Goal: Task Accomplishment & Management: Manage account settings

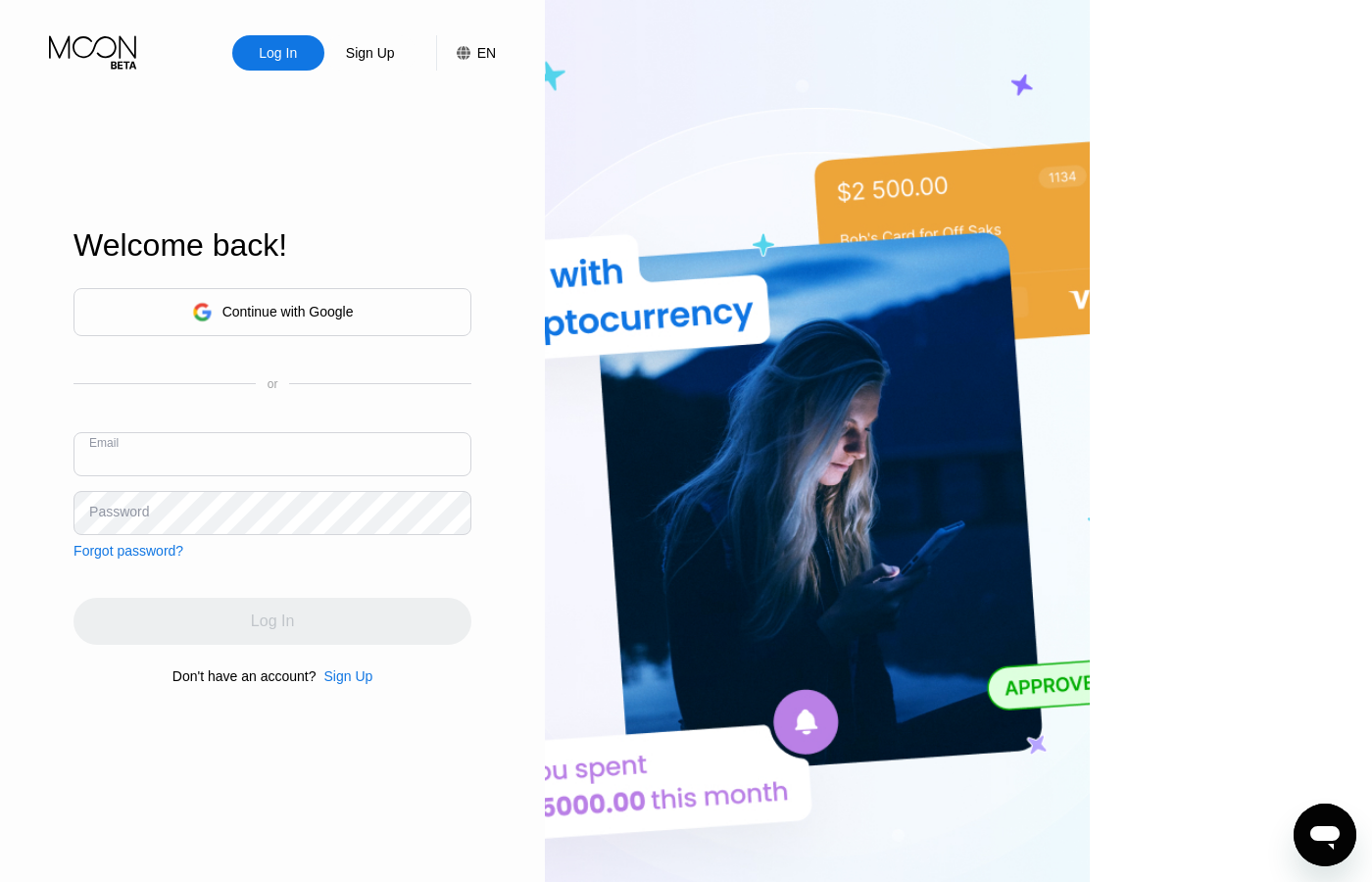
paste input "[EMAIL_ADDRESS][DOMAIN_NAME]"
type input "[EMAIL_ADDRESS][DOMAIN_NAME]"
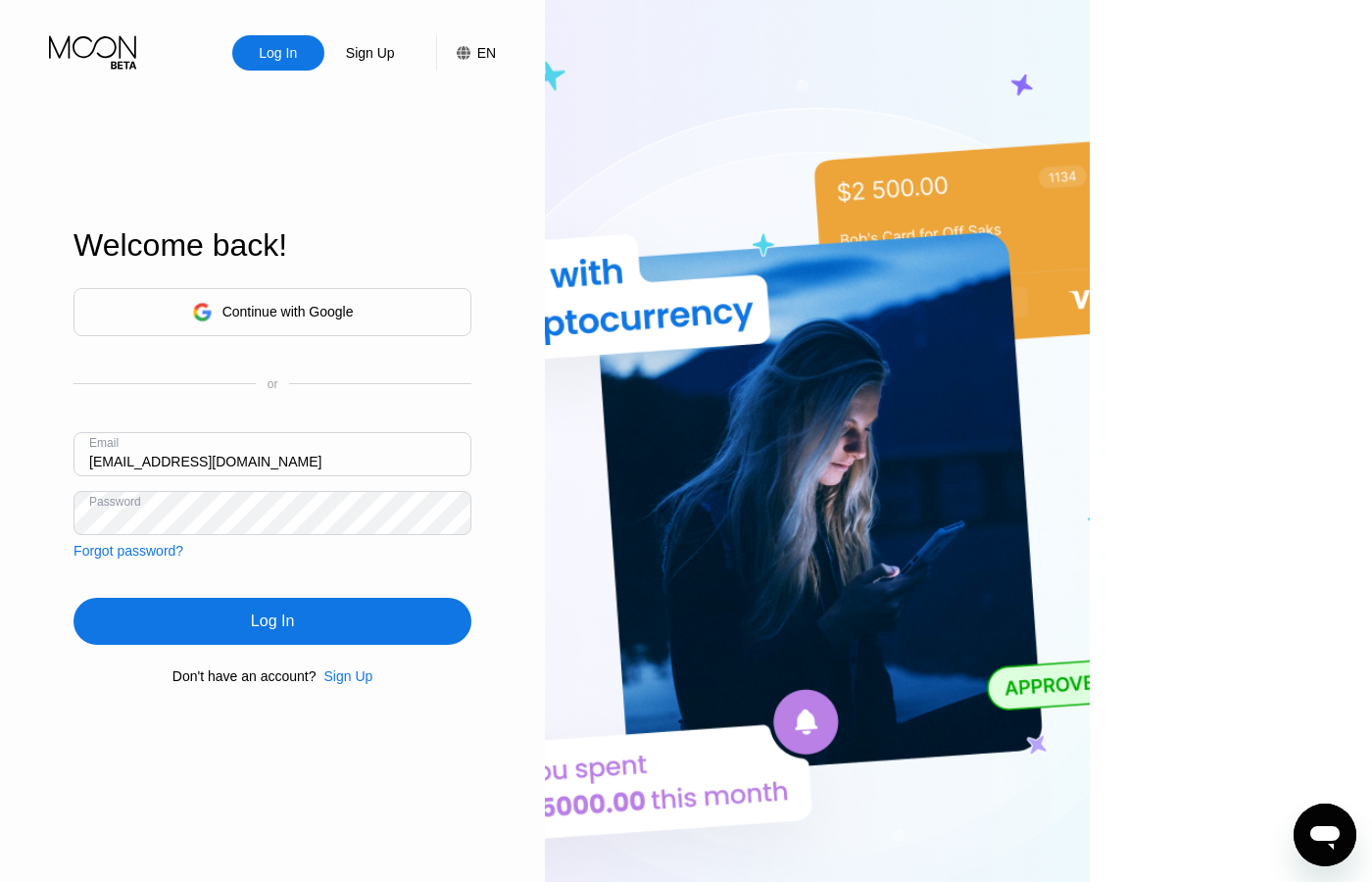
click at [364, 632] on div "Log In" at bounding box center [272, 620] width 398 height 47
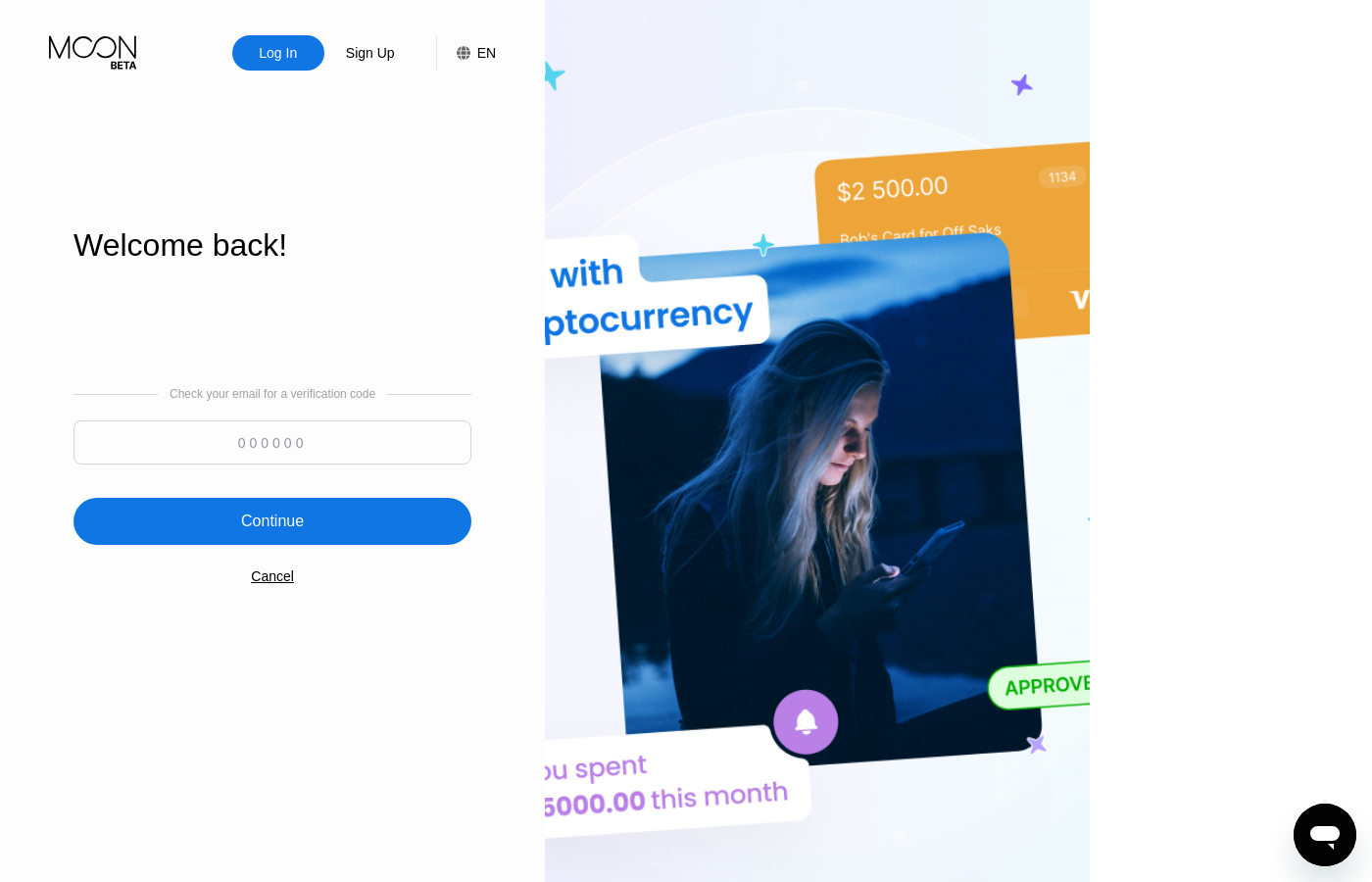
paste input "820448"
type input "820448"
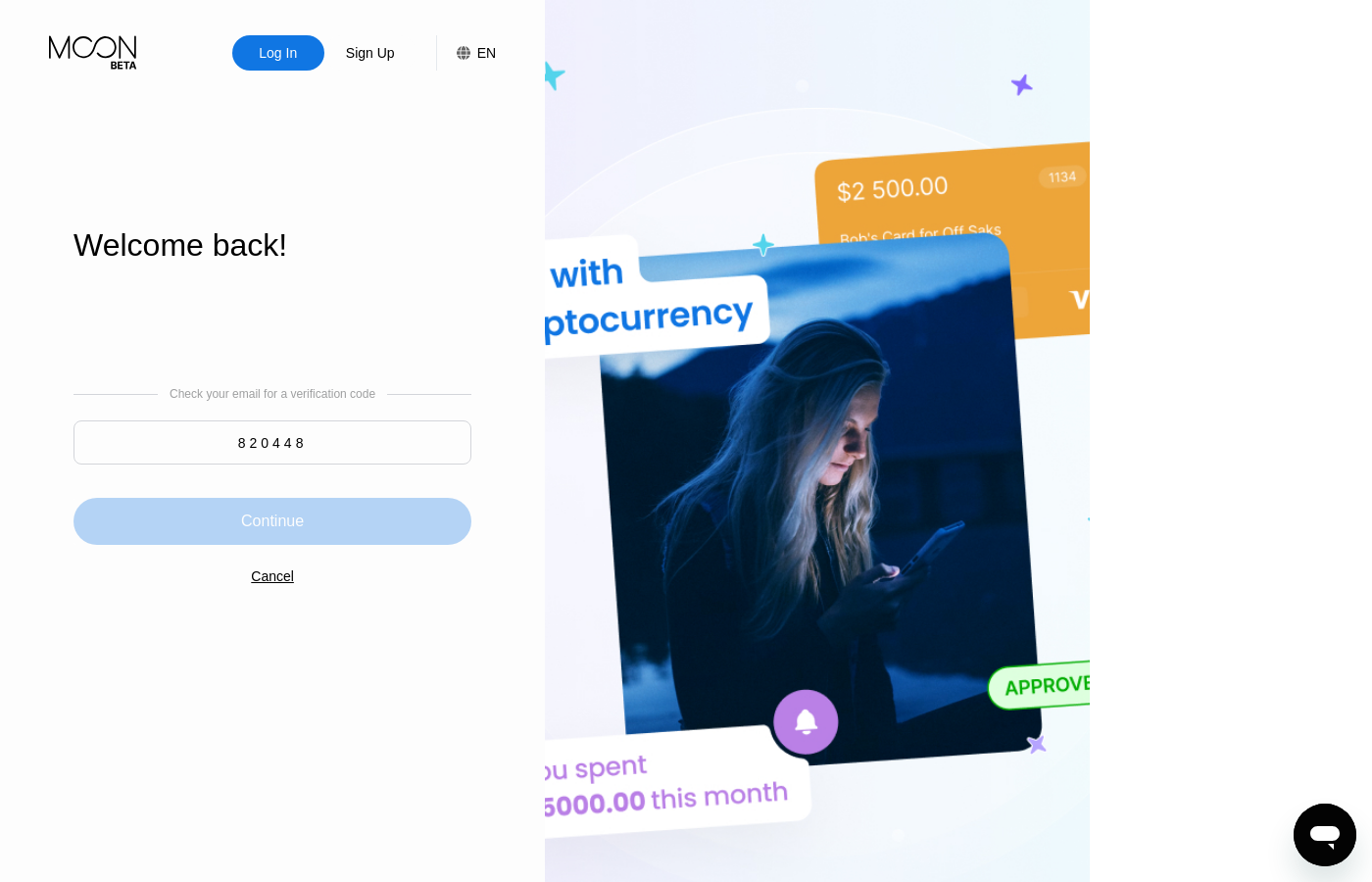
click at [304, 527] on div "Continue" at bounding box center [272, 522] width 63 height 20
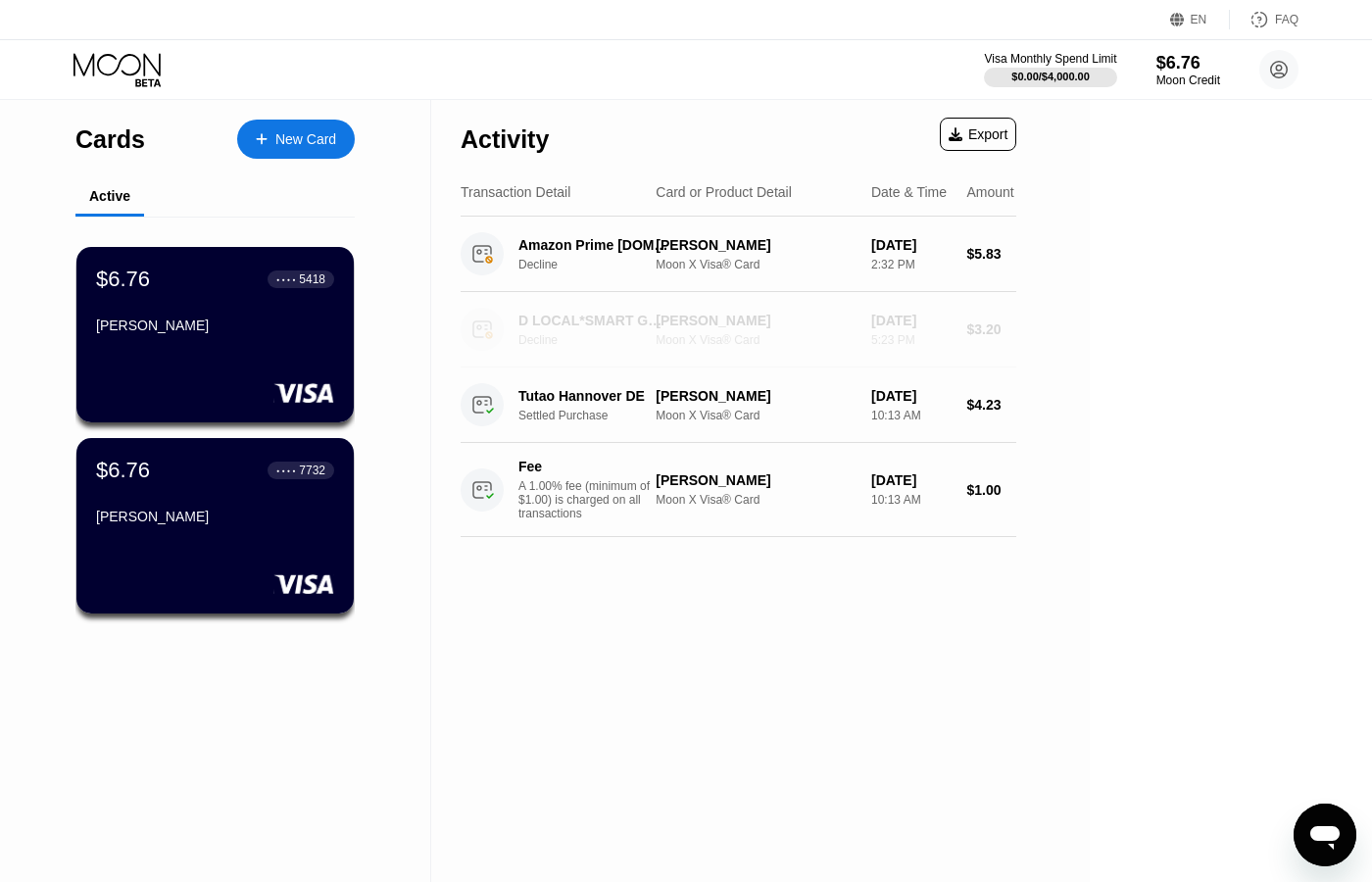
click at [668, 324] on div "D LOCAL*SMART GLOCAL DF MX" at bounding box center [594, 321] width 150 height 16
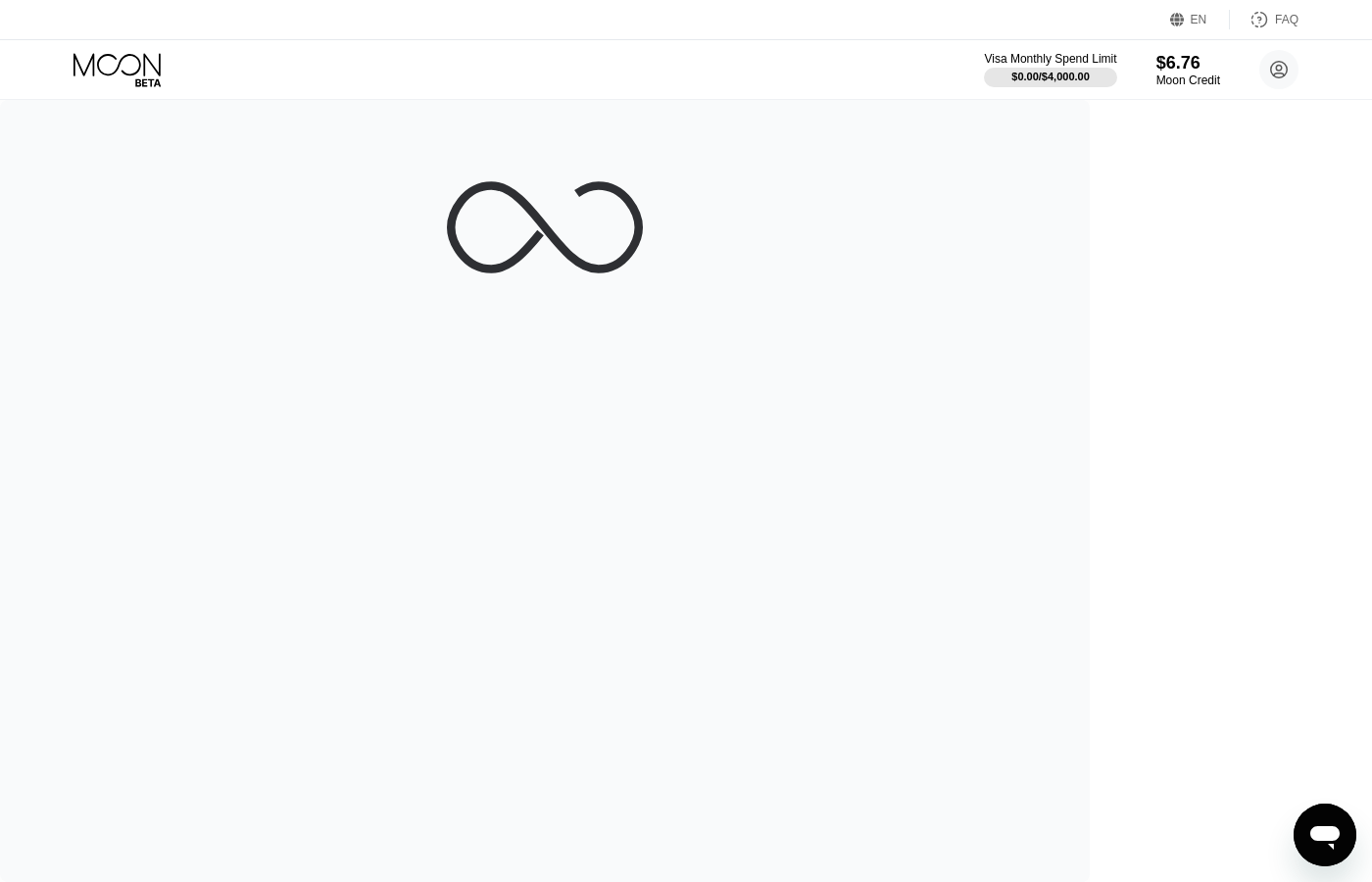
click at [1195, 14] on div "EN" at bounding box center [1199, 20] width 17 height 14
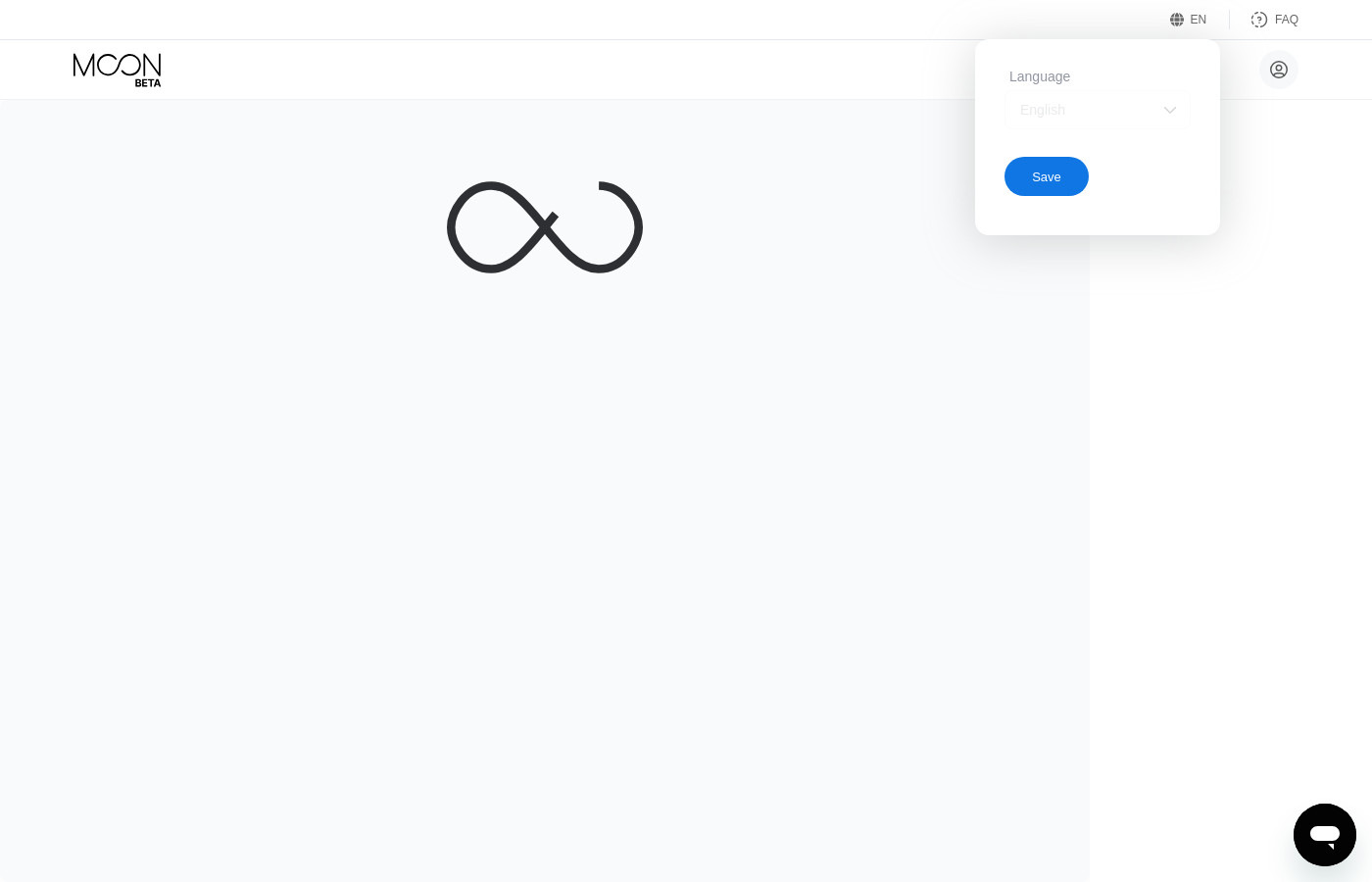
click at [1176, 107] on img at bounding box center [1170, 110] width 20 height 20
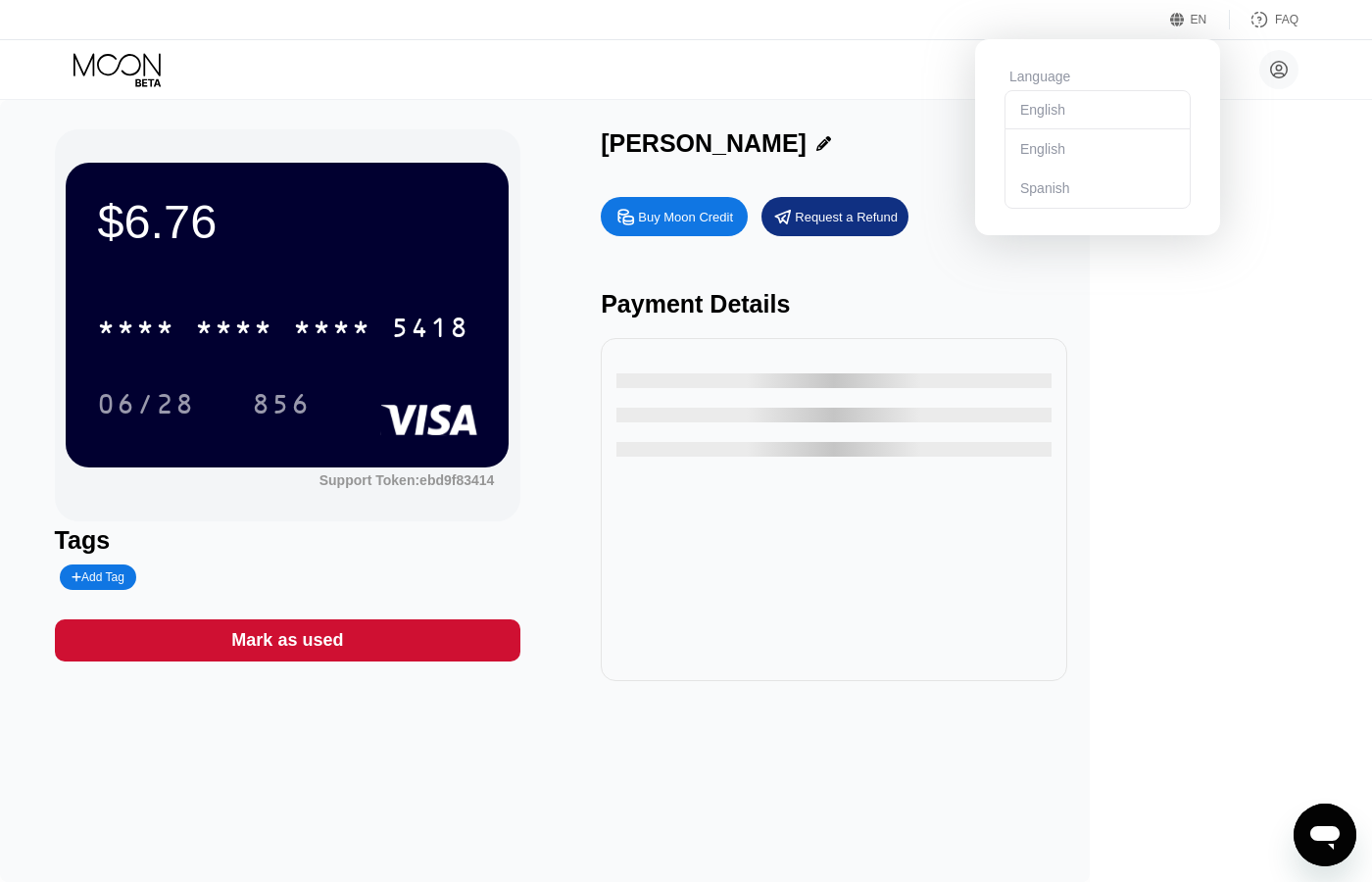
click at [1037, 186] on div "Spanish" at bounding box center [1099, 188] width 165 height 16
click at [1048, 176] on div "Save" at bounding box center [1047, 177] width 30 height 17
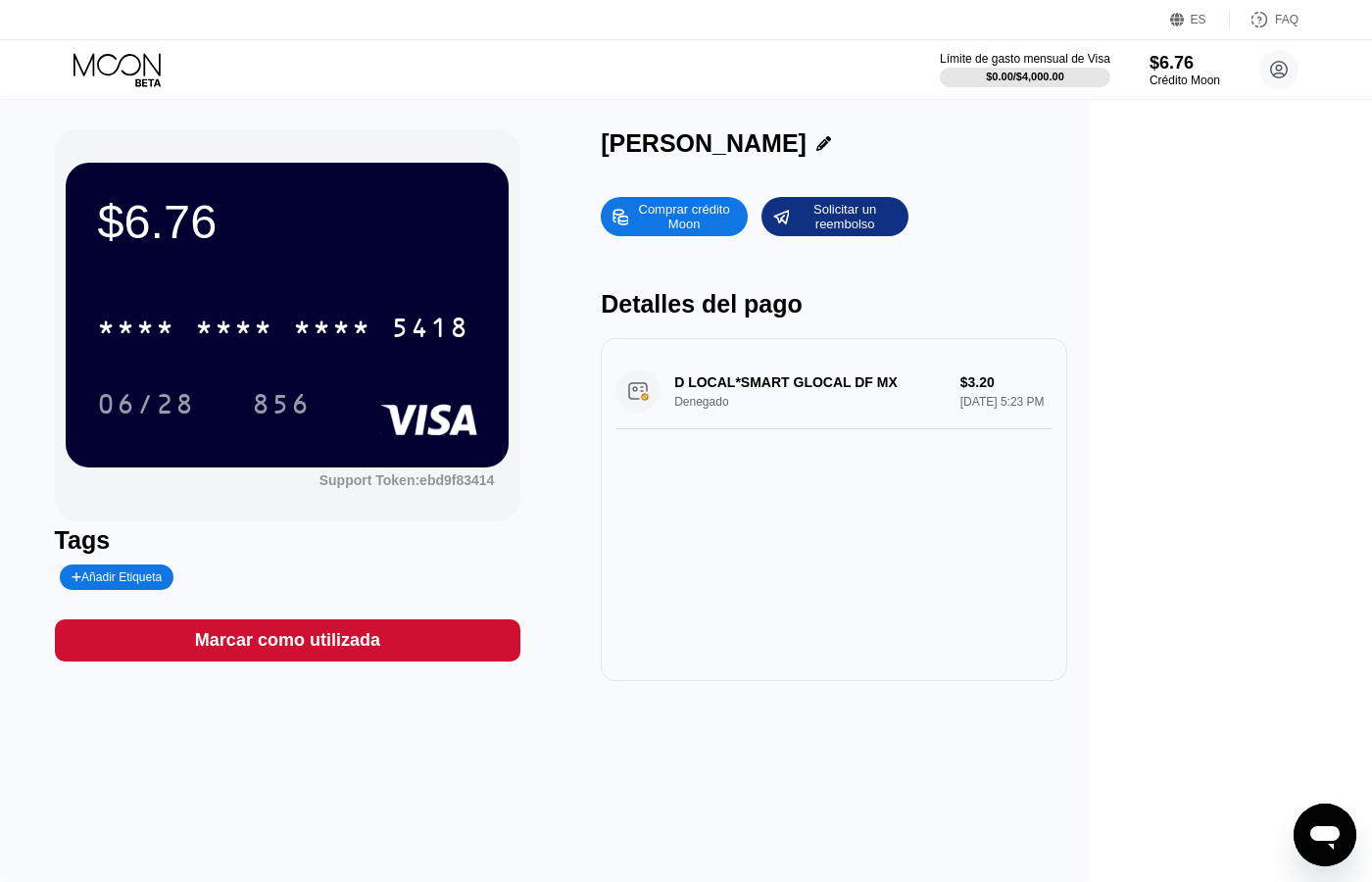
click at [959, 383] on div "D LOCAL*SMART GLOCAL DF MX Denegado $3.20 [DATE] 5:23 PM" at bounding box center [834, 392] width 435 height 76
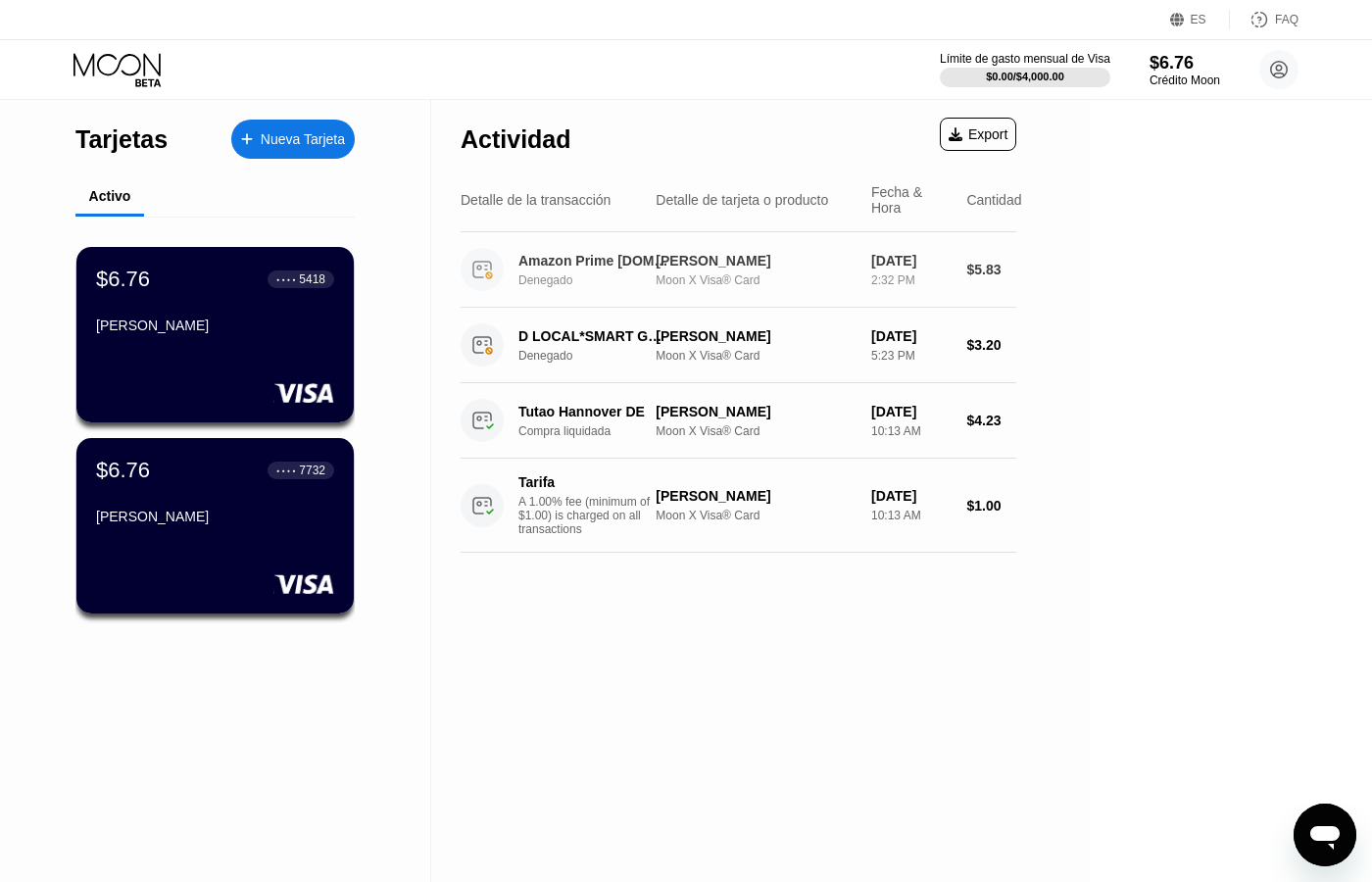
click at [667, 253] on div "Amazon Prime [DOMAIN_NAME][URL]" at bounding box center [594, 261] width 150 height 16
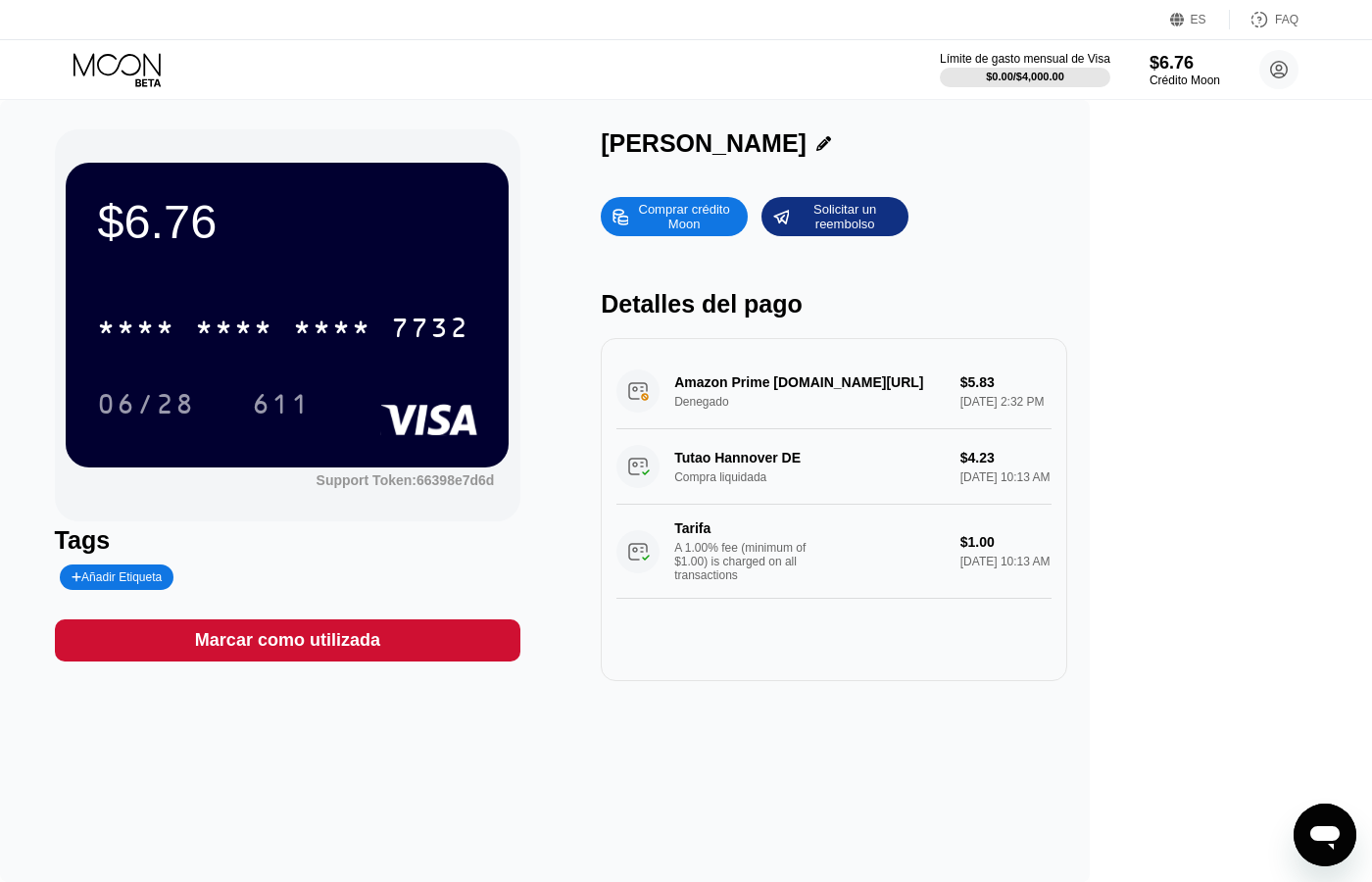
click at [863, 386] on div "Amazon Prime [DOMAIN_NAME][URL] Denegado $5.83 [DATE] 2:32 PM" at bounding box center [834, 392] width 435 height 76
click at [1284, 67] on circle at bounding box center [1279, 69] width 39 height 39
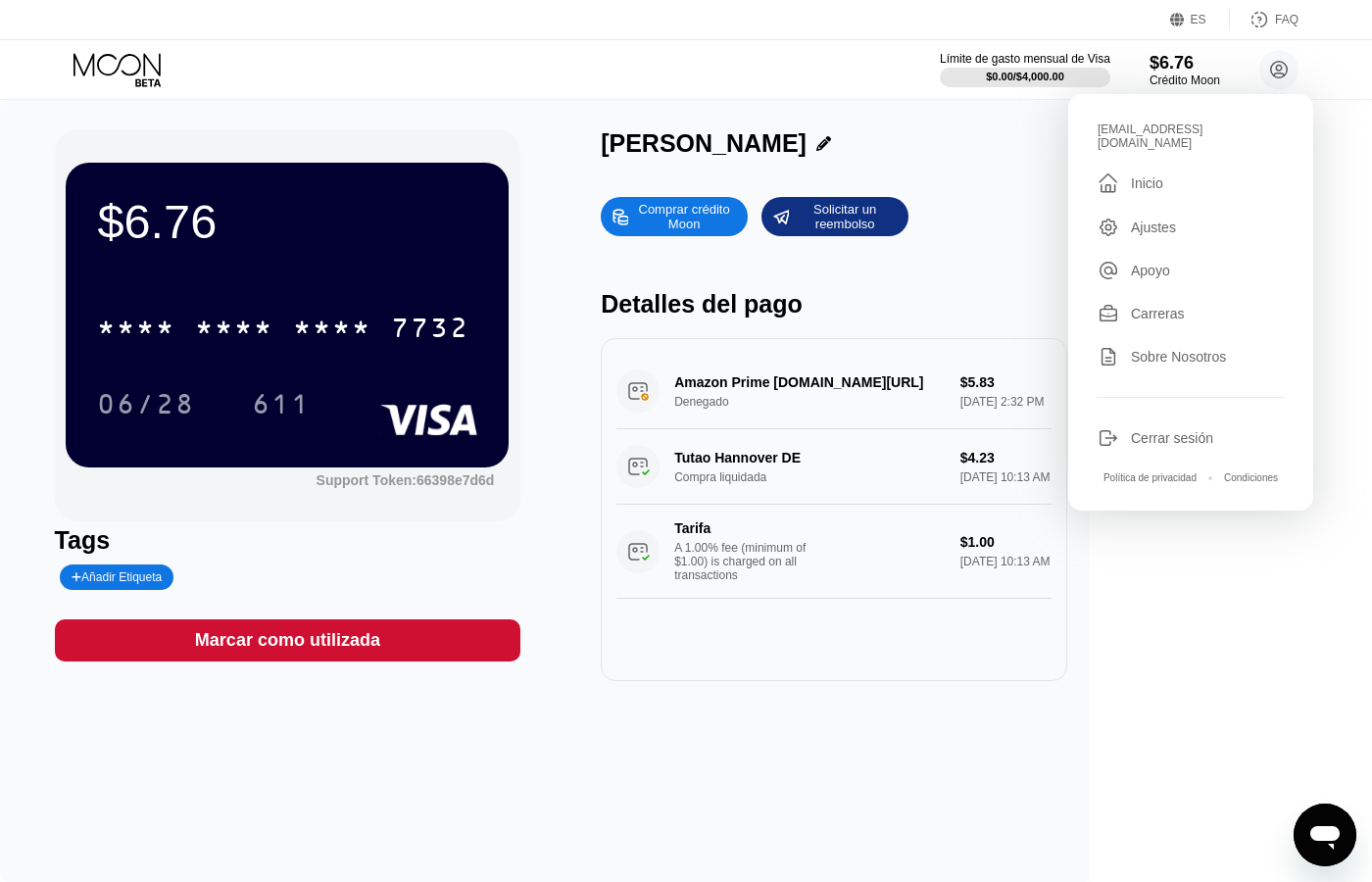
click at [1183, 437] on div "Cerrar sesión" at bounding box center [1172, 439] width 83 height 16
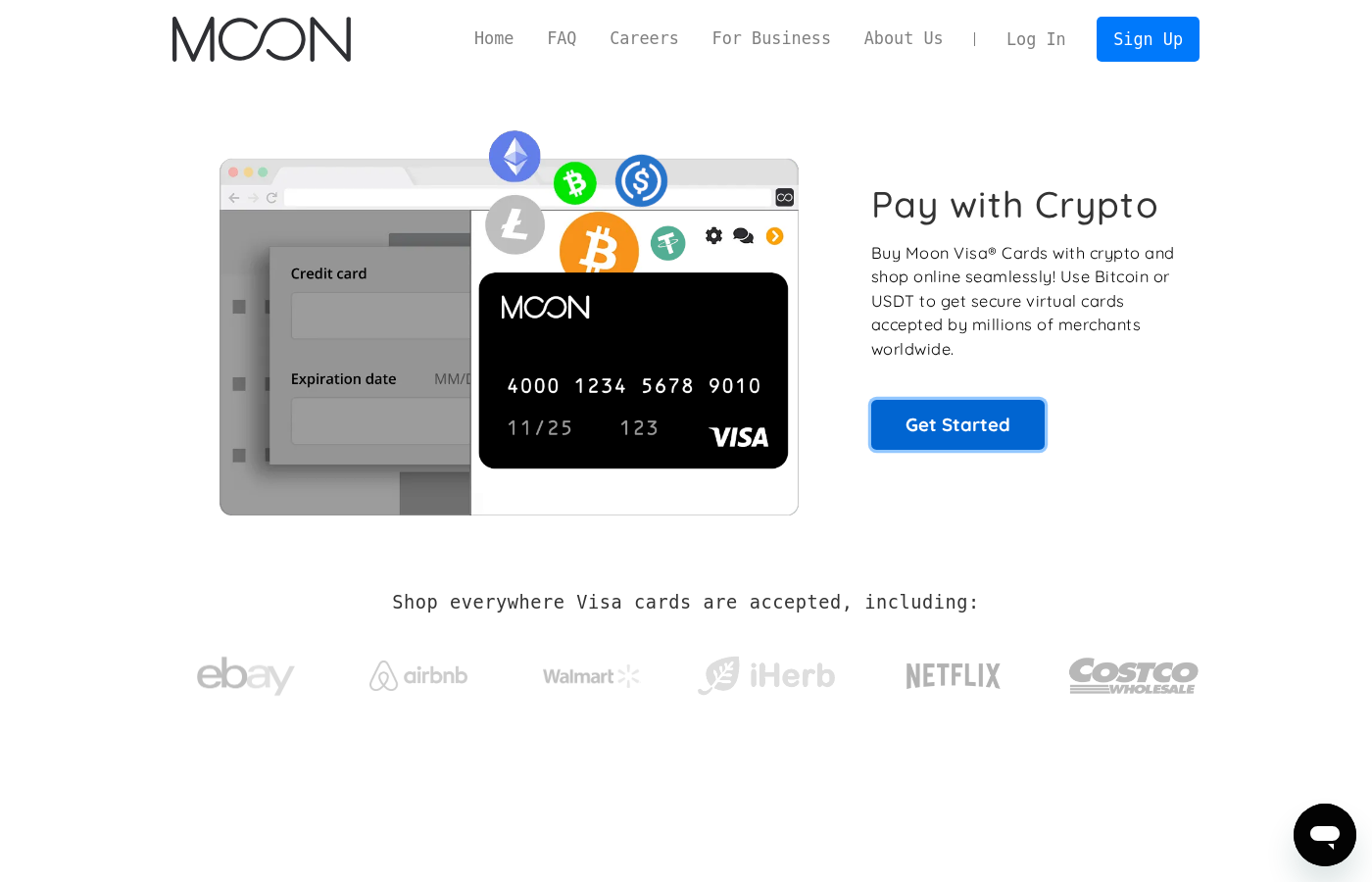
click at [906, 428] on link "Get Started" at bounding box center [958, 424] width 174 height 49
